Goal: Complete application form

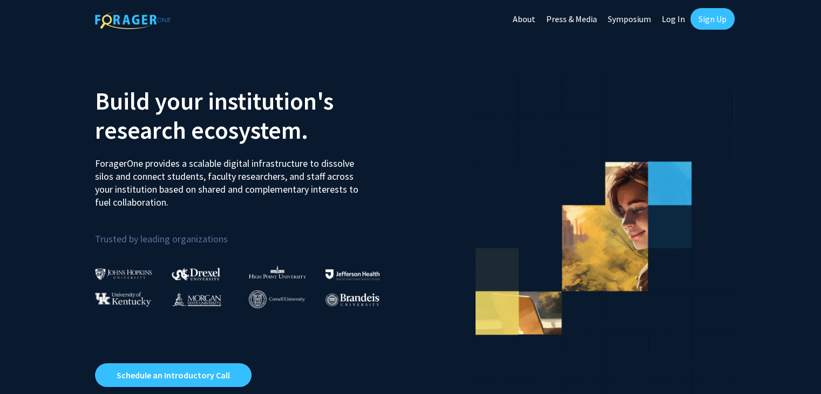
click at [714, 16] on link "Sign Up" at bounding box center [712, 19] width 44 height 22
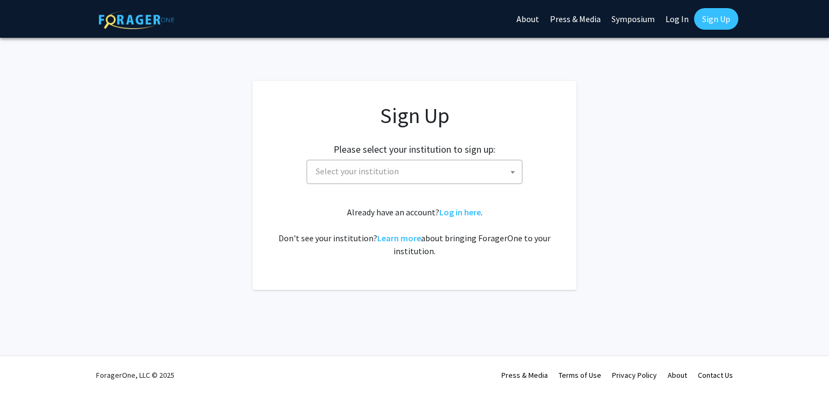
click at [519, 162] on span "Select your institution" at bounding box center [416, 171] width 210 height 22
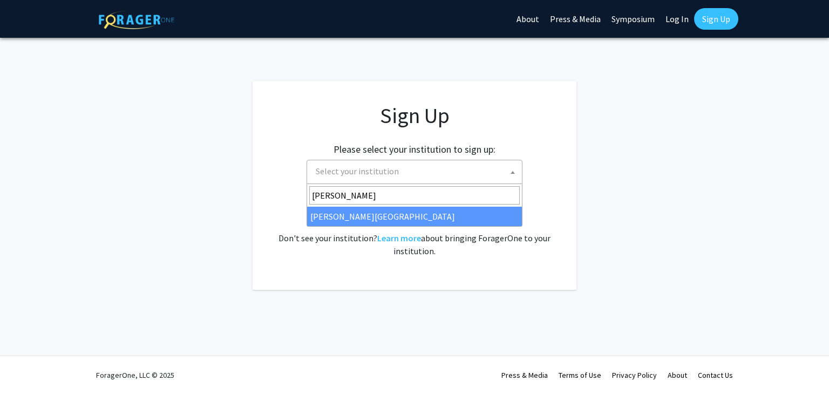
type input "wayne"
select select "21"
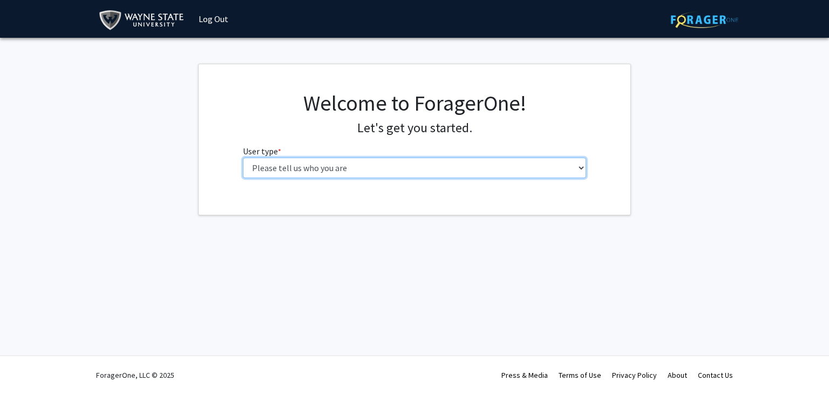
click at [470, 171] on select "Please tell us who you are Undergraduate Student Master's Student Doctoral Cand…" at bounding box center [415, 168] width 344 height 21
select select "3: doc"
click at [243, 158] on select "Please tell us who you are Undergraduate Student Master's Student Doctoral Cand…" at bounding box center [415, 168] width 344 height 21
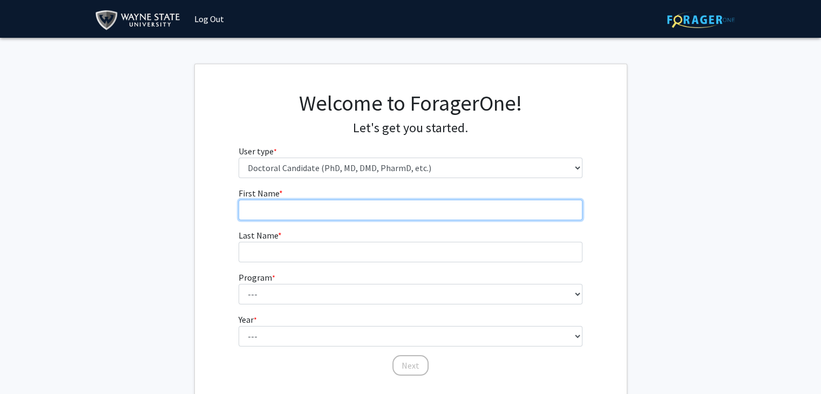
click at [478, 219] on input "First Name * required" at bounding box center [411, 210] width 344 height 21
type input "Abdulnaser"
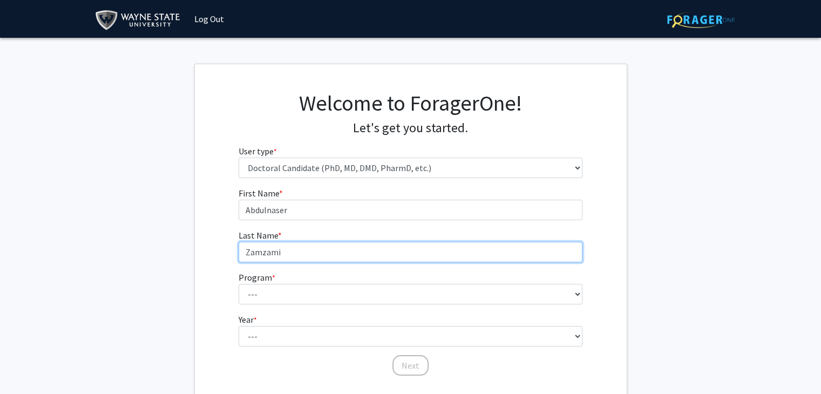
type input "Zamzami"
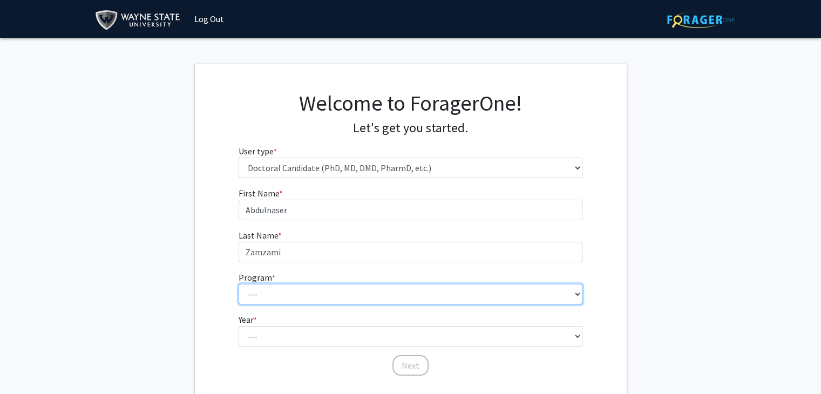
click at [451, 301] on select "--- Adult-Gerontology Acute Care Nurse Practitioner Adult-Gerontology Primary C…" at bounding box center [411, 294] width 344 height 21
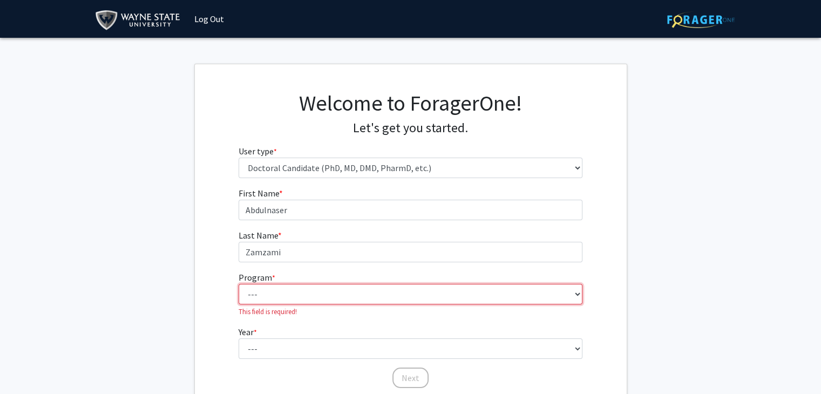
click at [288, 293] on select "--- Adult-Gerontology Acute Care Nurse Practitioner Adult-Gerontology Primary C…" at bounding box center [411, 294] width 344 height 21
click at [322, 293] on select "--- Adult-Gerontology Acute Care Nurse Practitioner Adult-Gerontology Primary C…" at bounding box center [411, 294] width 344 height 21
select select "46: 728"
click at [239, 284] on select "--- Adult-Gerontology Acute Care Nurse Practitioner Adult-Gerontology Primary C…" at bounding box center [411, 294] width 344 height 21
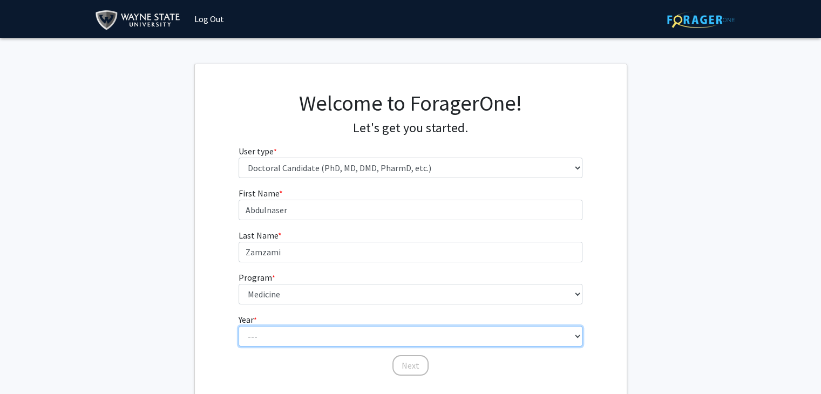
click at [337, 328] on select "--- First Year Second Year Third Year Fourth Year Fifth Year Sixth Year Seventh…" at bounding box center [411, 336] width 344 height 21
select select "2: second_year"
click at [239, 326] on select "--- First Year Second Year Third Year Fourth Year Fifth Year Sixth Year Seventh…" at bounding box center [411, 336] width 344 height 21
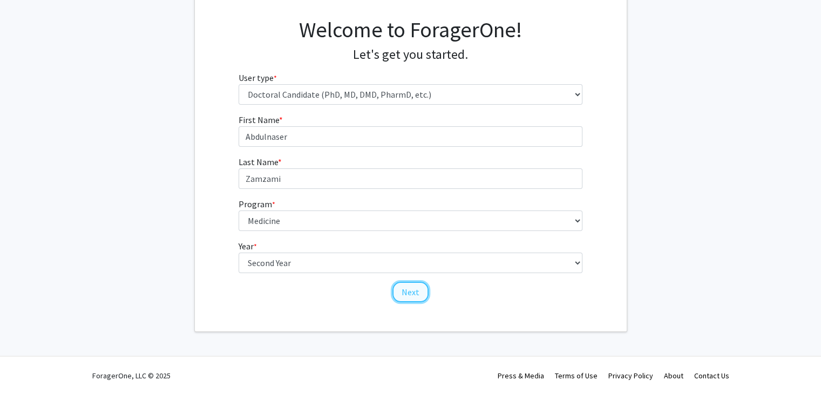
click at [412, 290] on button "Next" at bounding box center [410, 292] width 36 height 21
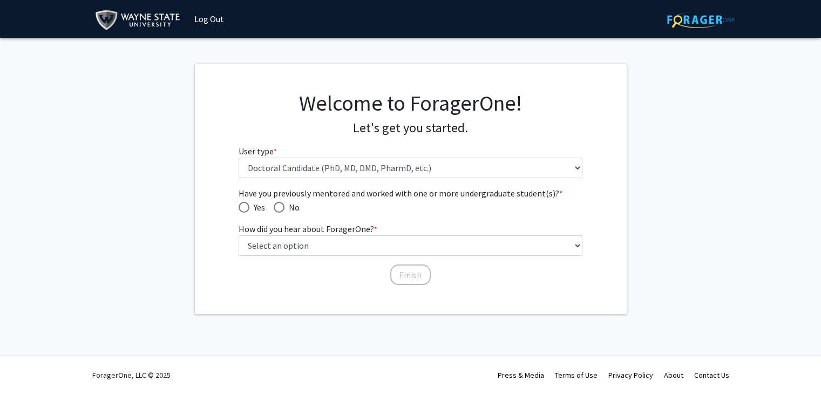
scroll to position [0, 0]
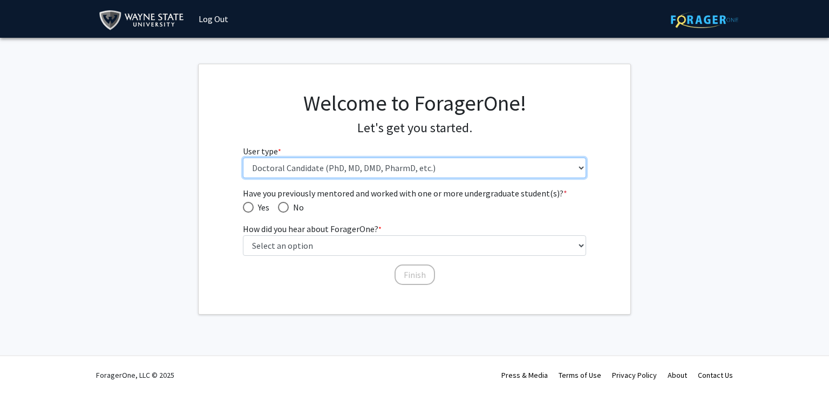
click at [370, 169] on select "Please tell us who you are Undergraduate Student Master's Student Doctoral Cand…" at bounding box center [415, 168] width 344 height 21
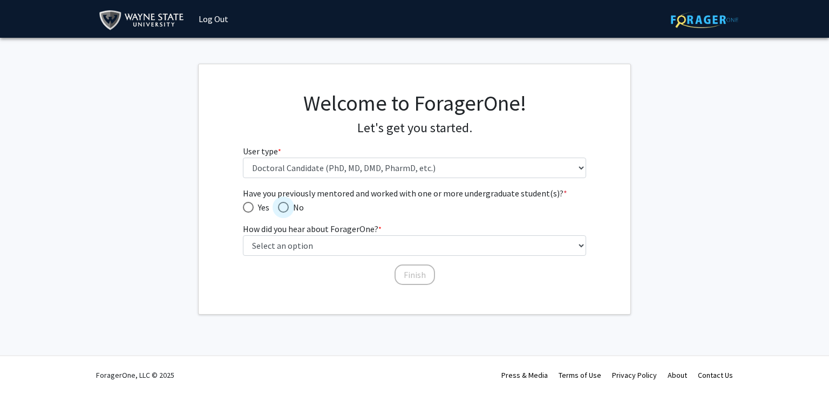
click at [285, 211] on span "Have you previously mentored and worked with one or more undergraduate student(…" at bounding box center [283, 207] width 11 height 11
click at [285, 211] on input "No" at bounding box center [283, 207] width 11 height 11
radio input "true"
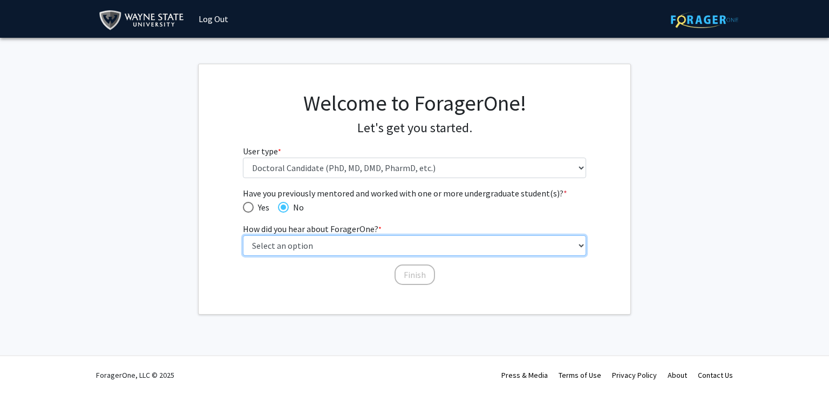
click at [327, 240] on select "Select an option Peer/student recommendation Faculty/staff recommendation Unive…" at bounding box center [415, 245] width 344 height 21
click at [243, 235] on select "Select an option Peer/student recommendation Faculty/staff recommendation Unive…" at bounding box center [415, 245] width 344 height 21
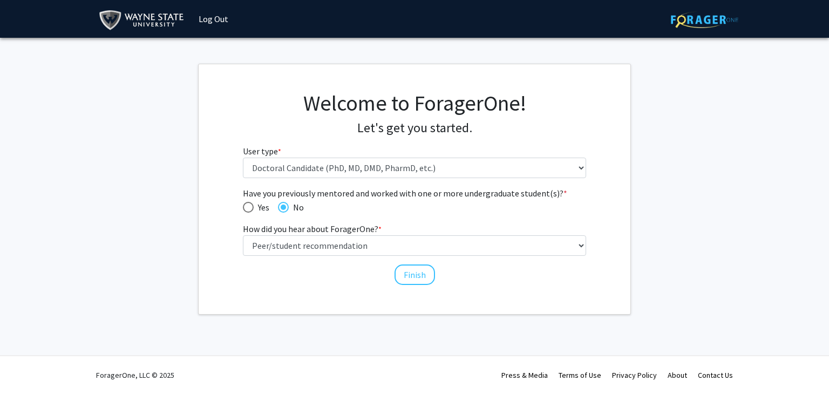
click at [364, 255] on div "Have you previously mentored and worked with one or more undergraduate student(…" at bounding box center [415, 231] width 344 height 89
click at [330, 256] on div "Have you previously mentored and worked with one or more undergraduate student(…" at bounding box center [415, 231] width 344 height 89
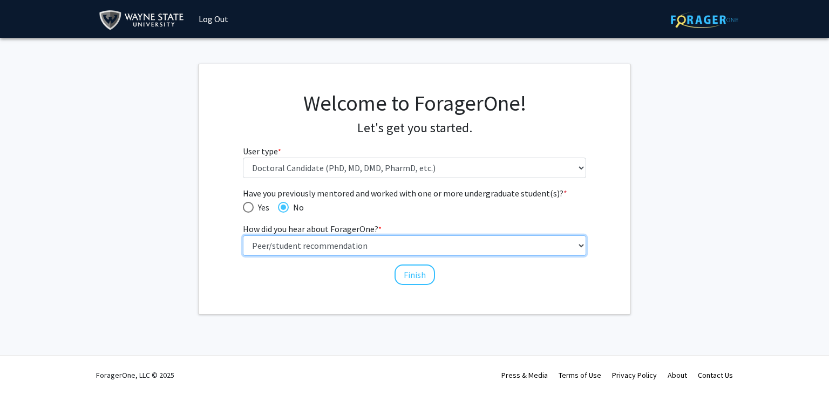
click at [313, 244] on select "Select an option Peer/student recommendation Faculty/staff recommendation Unive…" at bounding box center [415, 245] width 344 height 21
select select "2: faculty_recommendation"
click at [243, 235] on select "Select an option Peer/student recommendation Faculty/staff recommendation Unive…" at bounding box center [415, 245] width 344 height 21
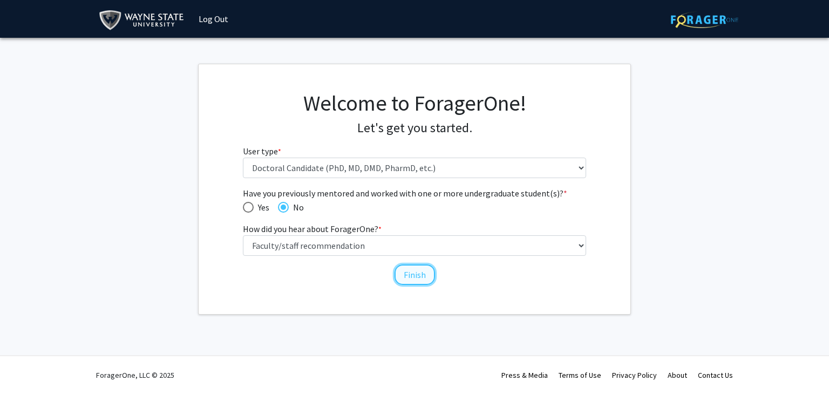
click at [402, 269] on button "Finish" at bounding box center [415, 274] width 40 height 21
